Goal: Information Seeking & Learning: Understand process/instructions

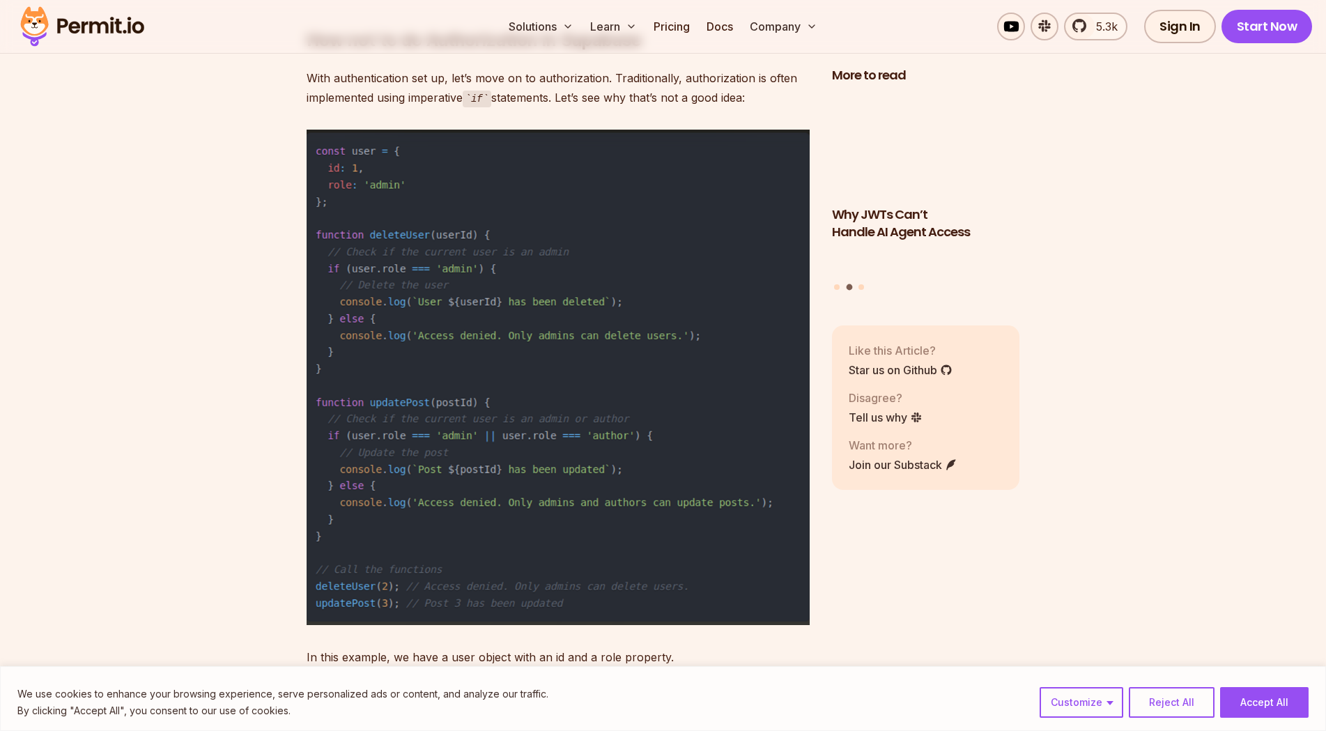
scroll to position [7664, 0]
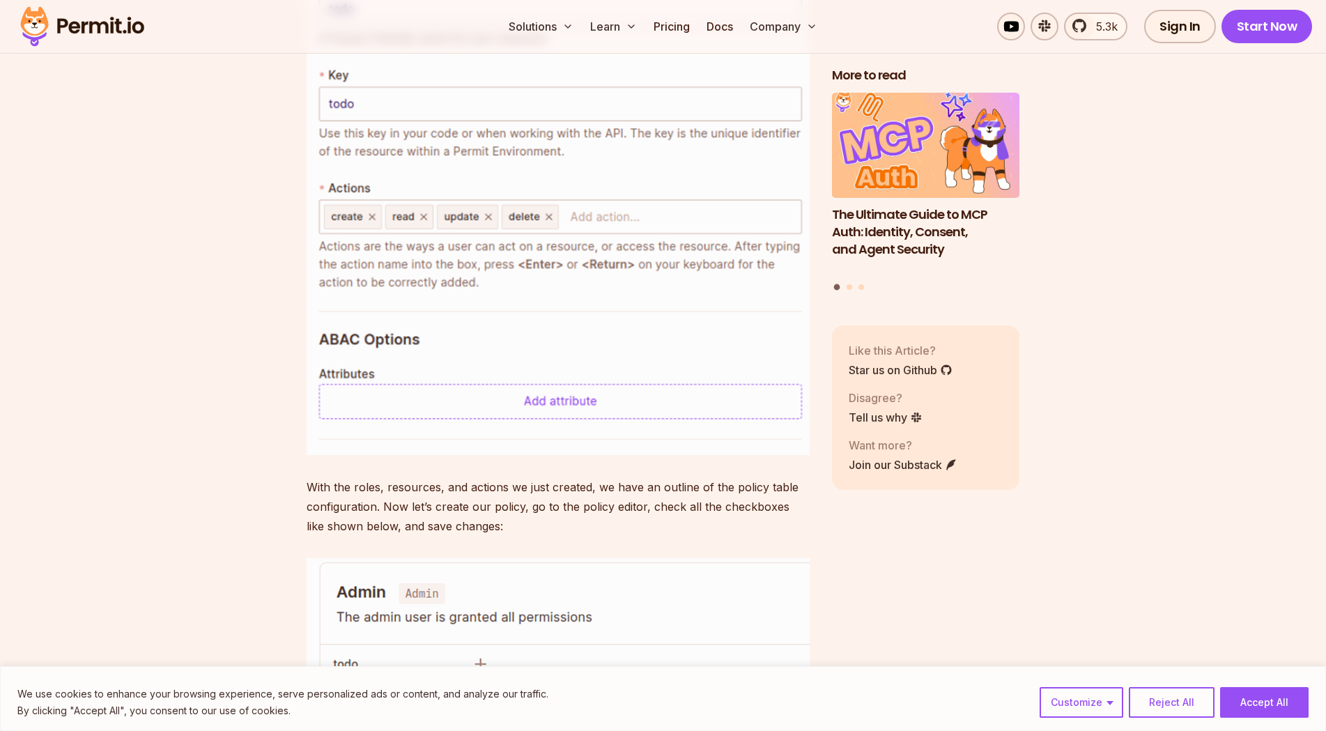
scroll to position [10312, 0]
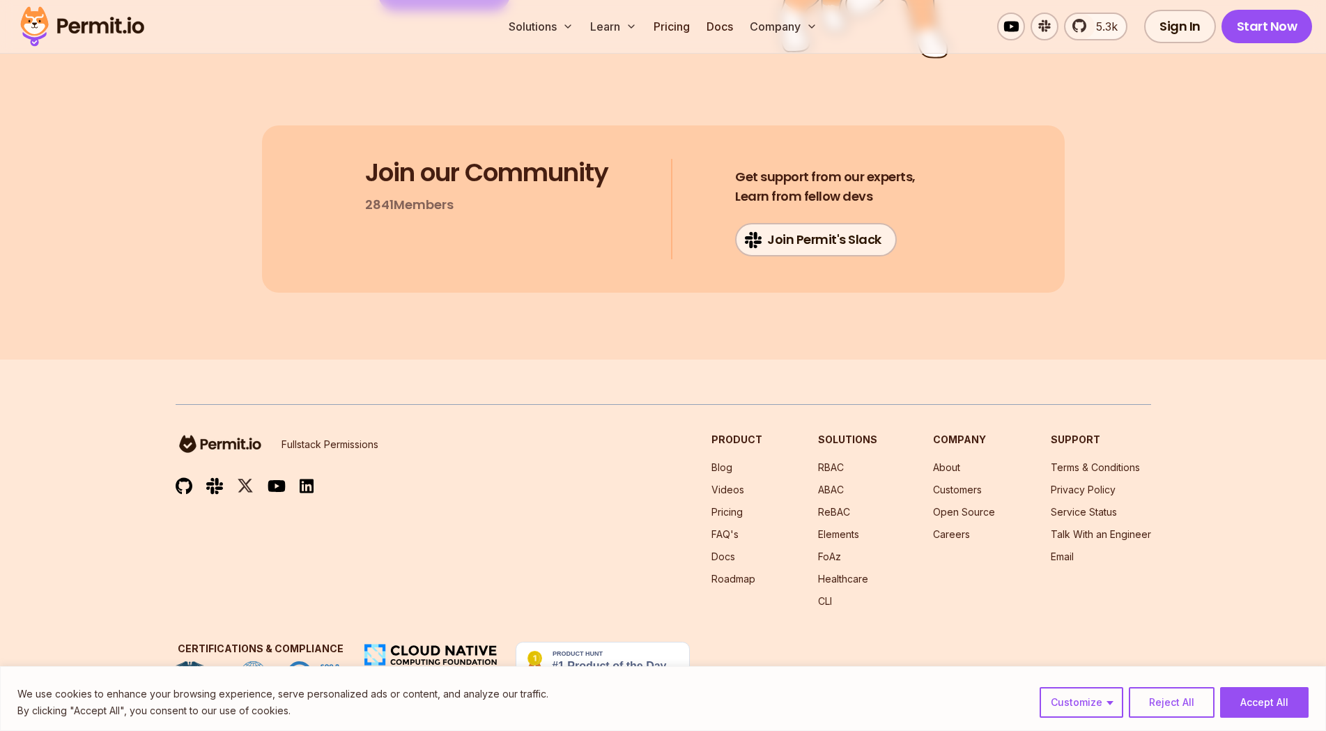
scroll to position [20507, 0]
